Goal: Task Accomplishment & Management: Manage account settings

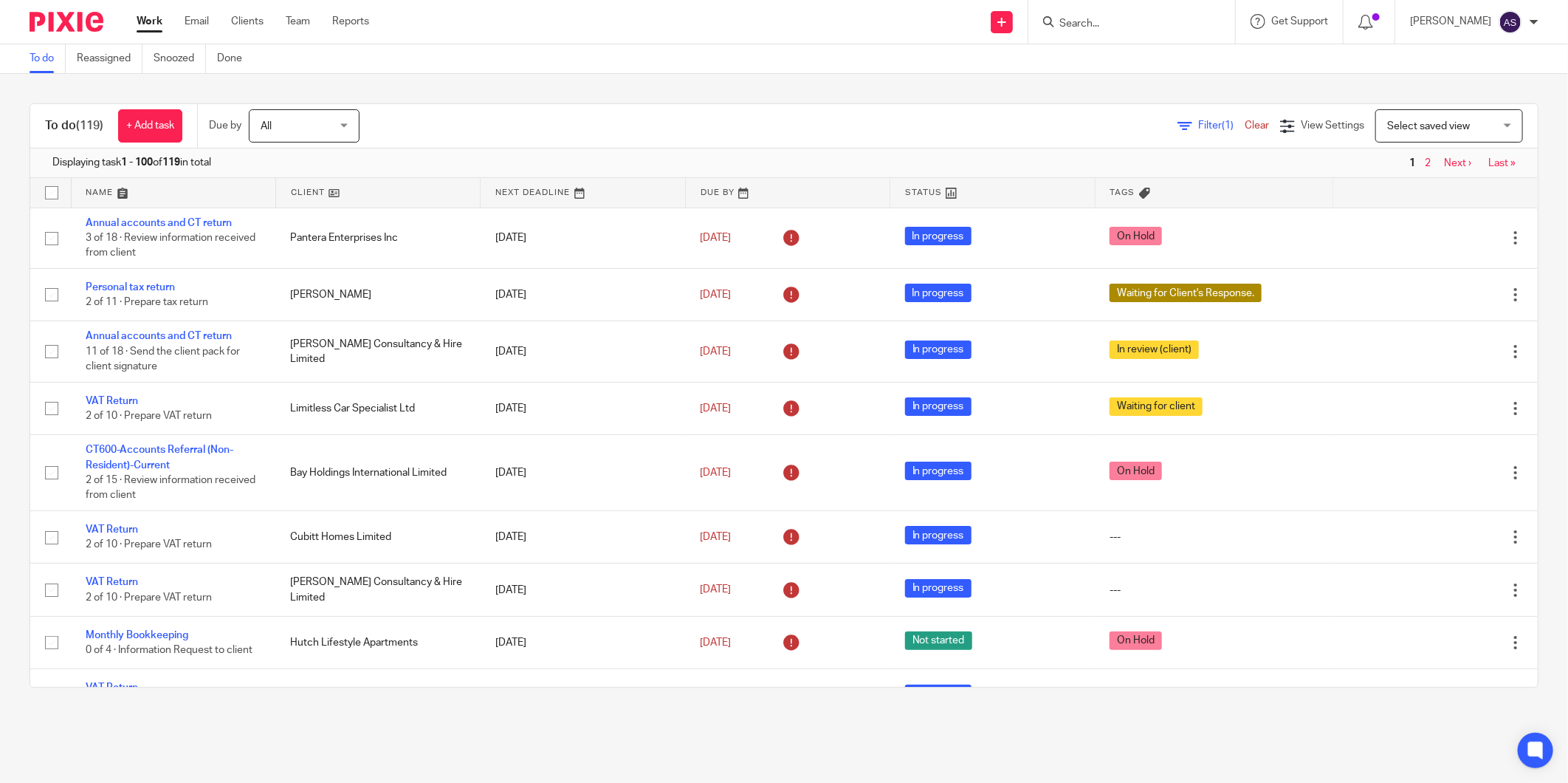
click at [1111, 23] on input "Search" at bounding box center [1124, 24] width 133 height 14
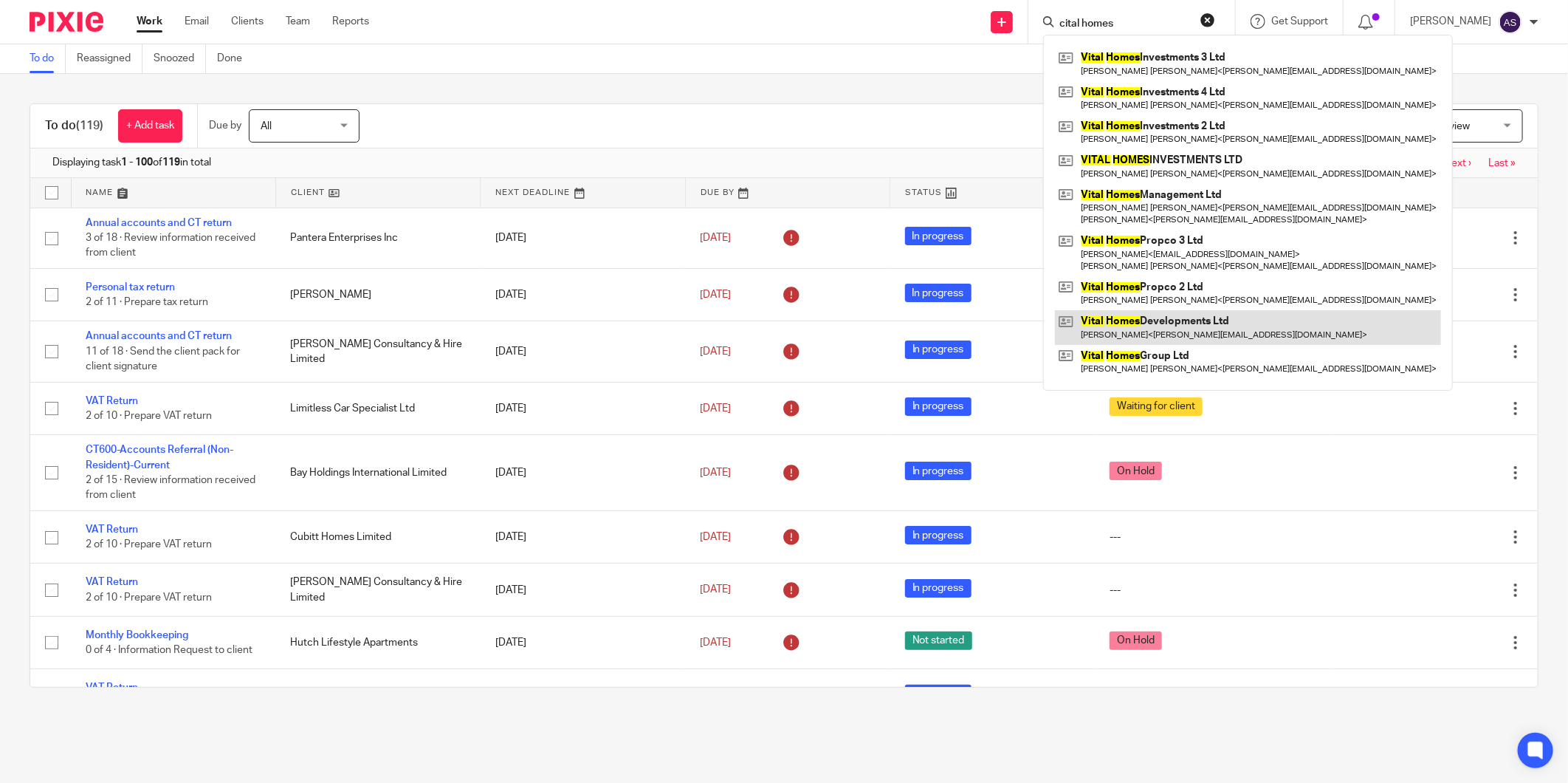
type input "cital homes"
click at [1169, 322] on link at bounding box center [1248, 327] width 386 height 34
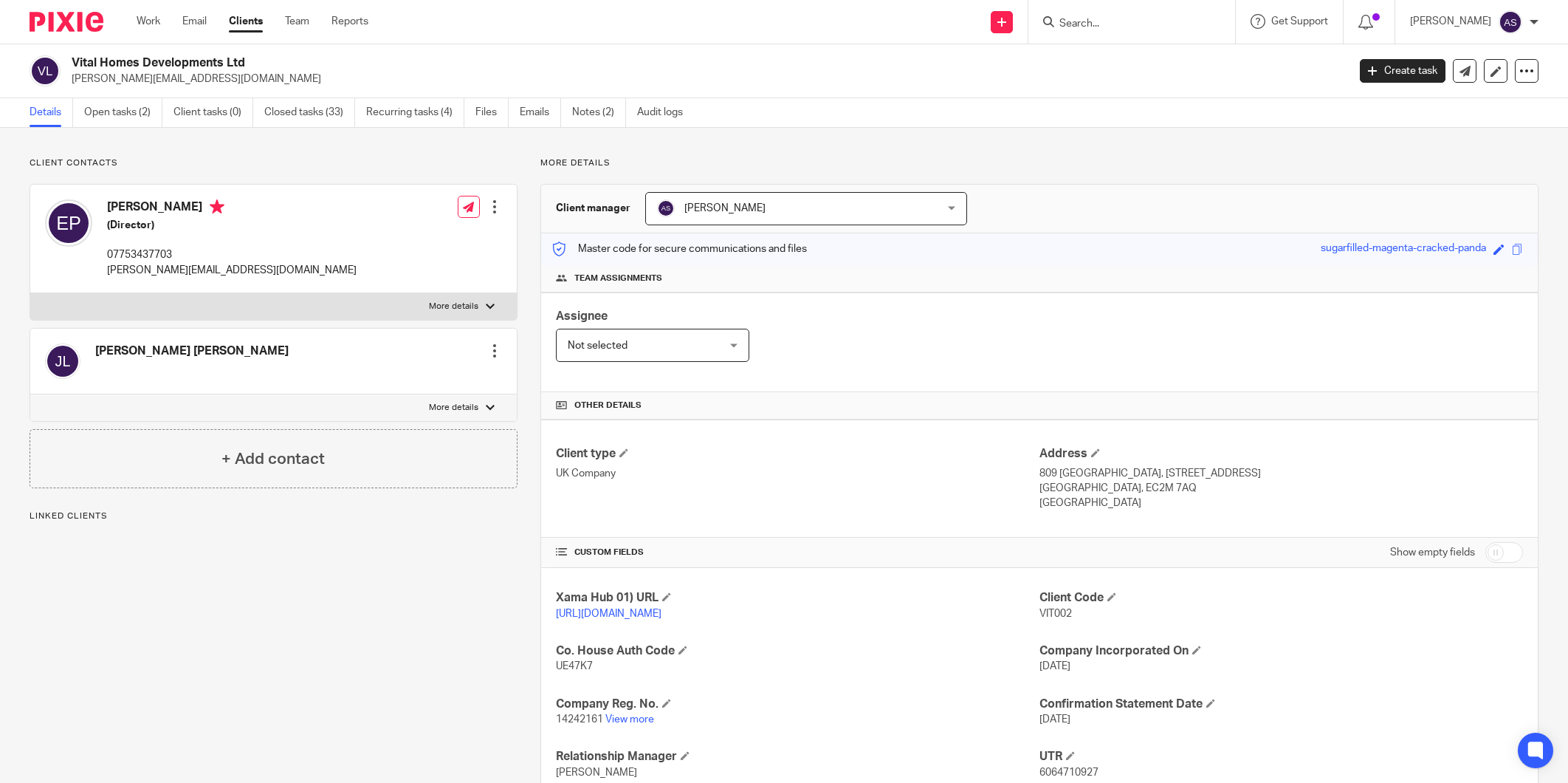
click at [114, 122] on link "Open tasks (2)" at bounding box center [123, 113] width 78 height 29
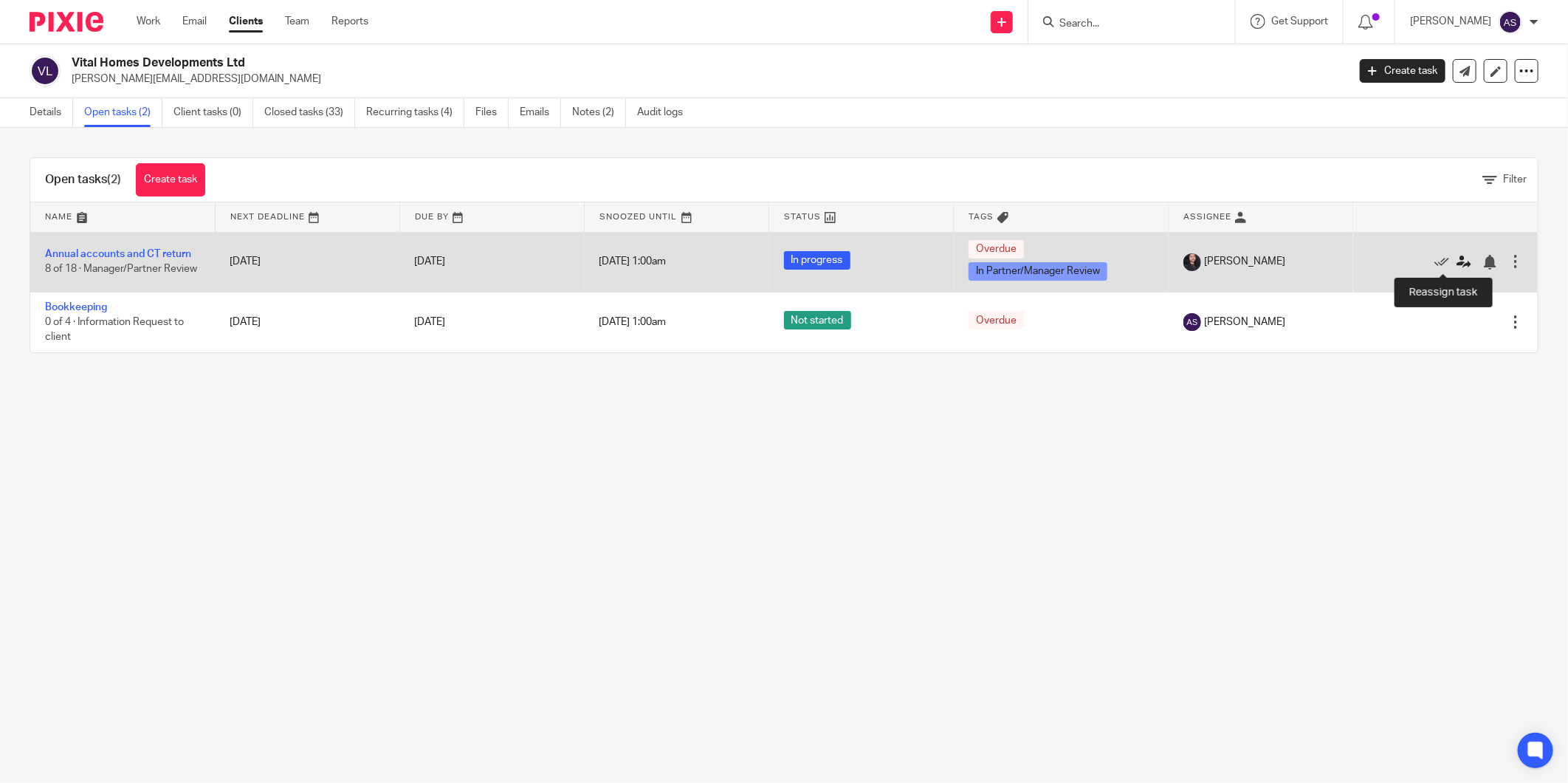
click at [1456, 260] on icon at bounding box center [1464, 262] width 14 height 14
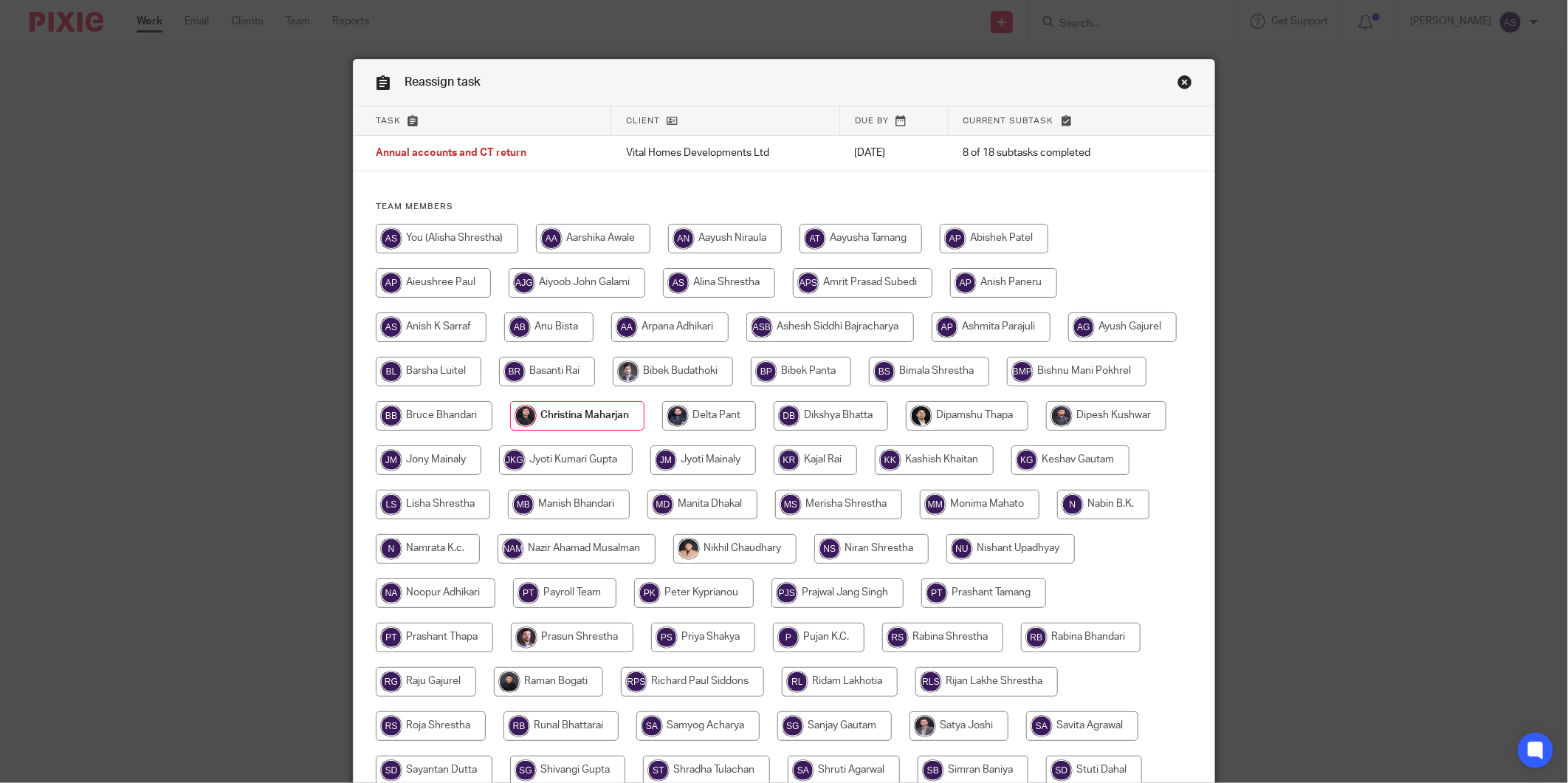
click at [447, 249] on input "radio" at bounding box center [447, 238] width 142 height 30
radio input "true"
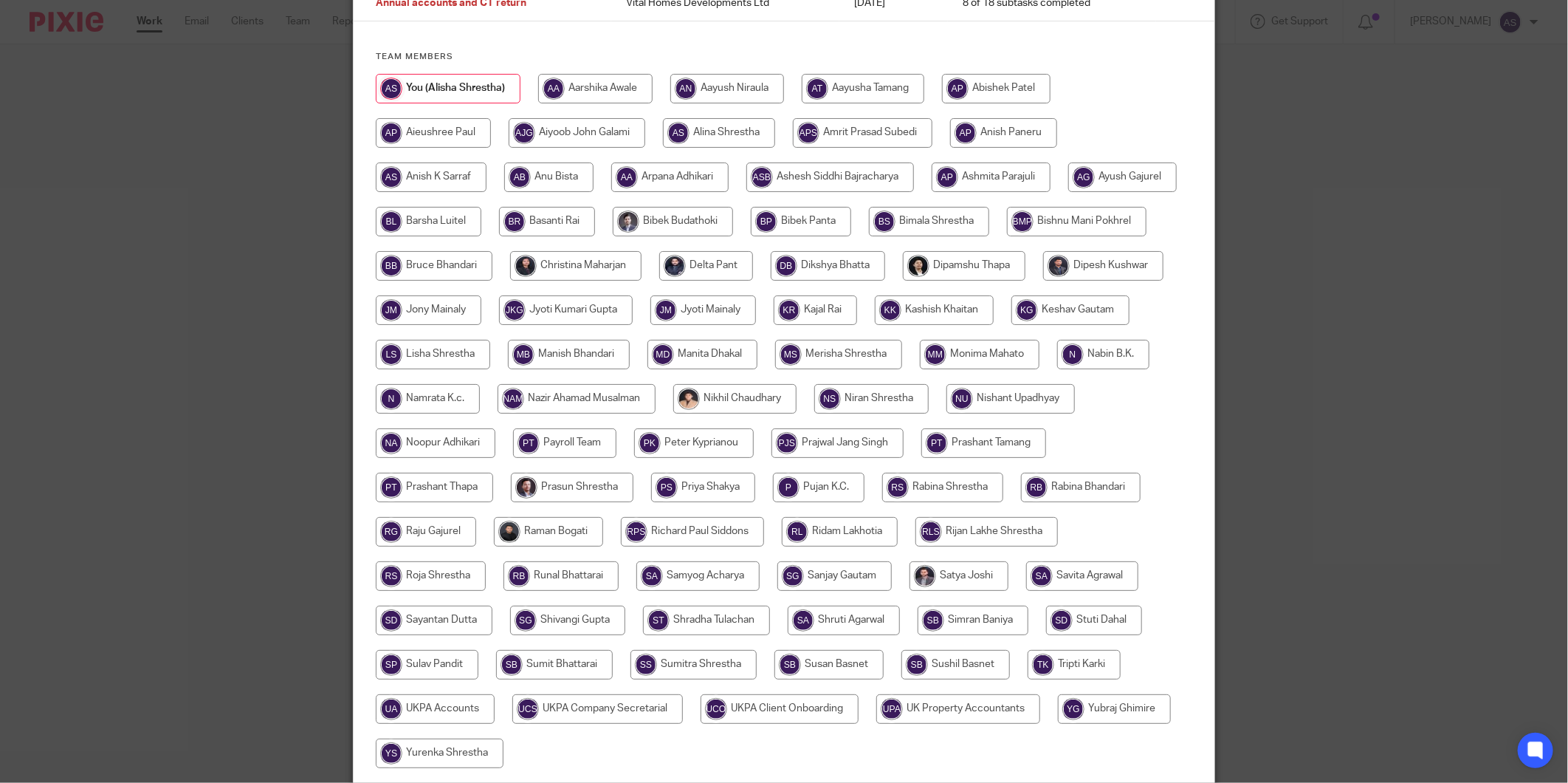
scroll to position [272, 0]
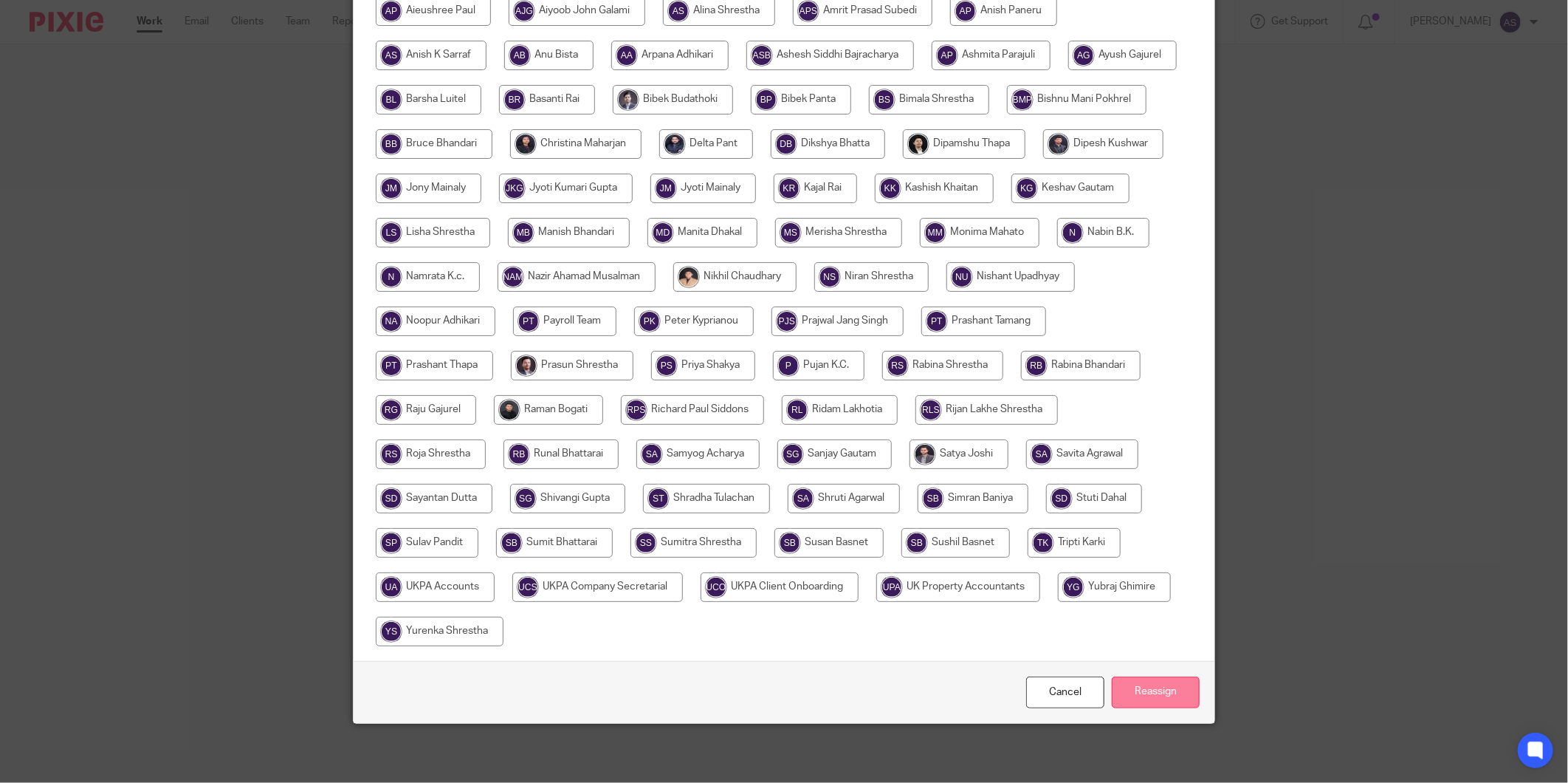
click at [1155, 700] on input "Reassign" at bounding box center [1155, 691] width 88 height 31
